Goal: Use online tool/utility: Utilize a website feature to perform a specific function

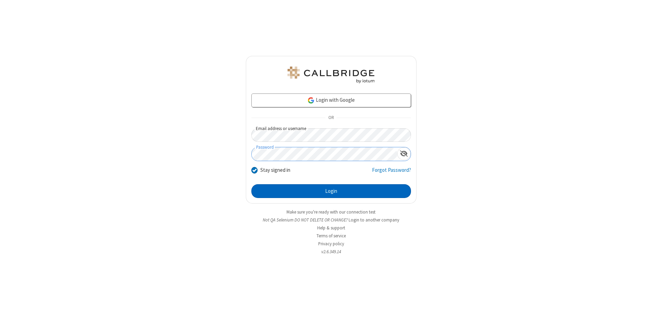
click at [331, 191] on button "Login" at bounding box center [331, 191] width 160 height 14
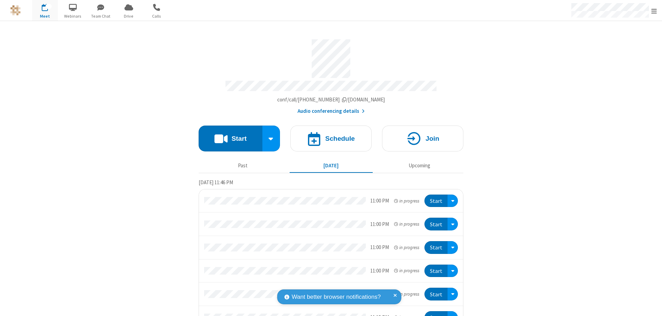
click at [227, 135] on button "Start" at bounding box center [231, 138] width 64 height 26
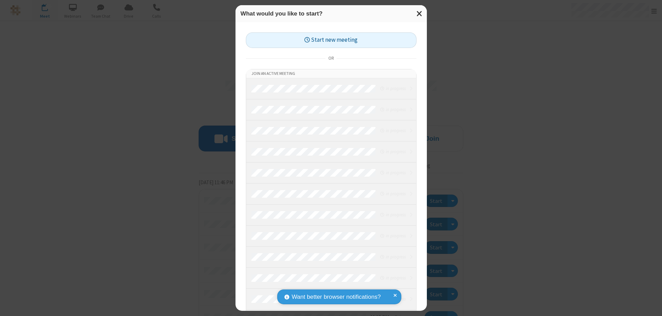
click at [331, 40] on button "Start new meeting" at bounding box center [331, 40] width 171 height 16
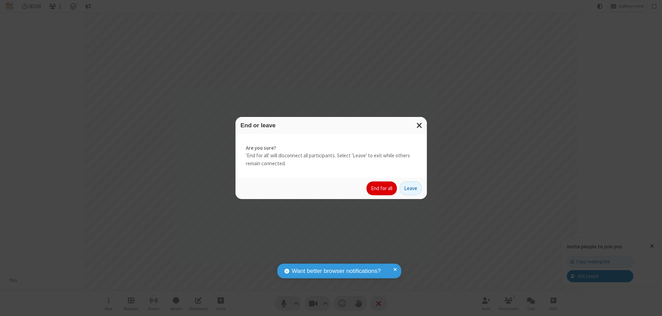
click at [382, 188] on button "End for all" at bounding box center [381, 188] width 30 height 14
